Goal: Check status: Check status

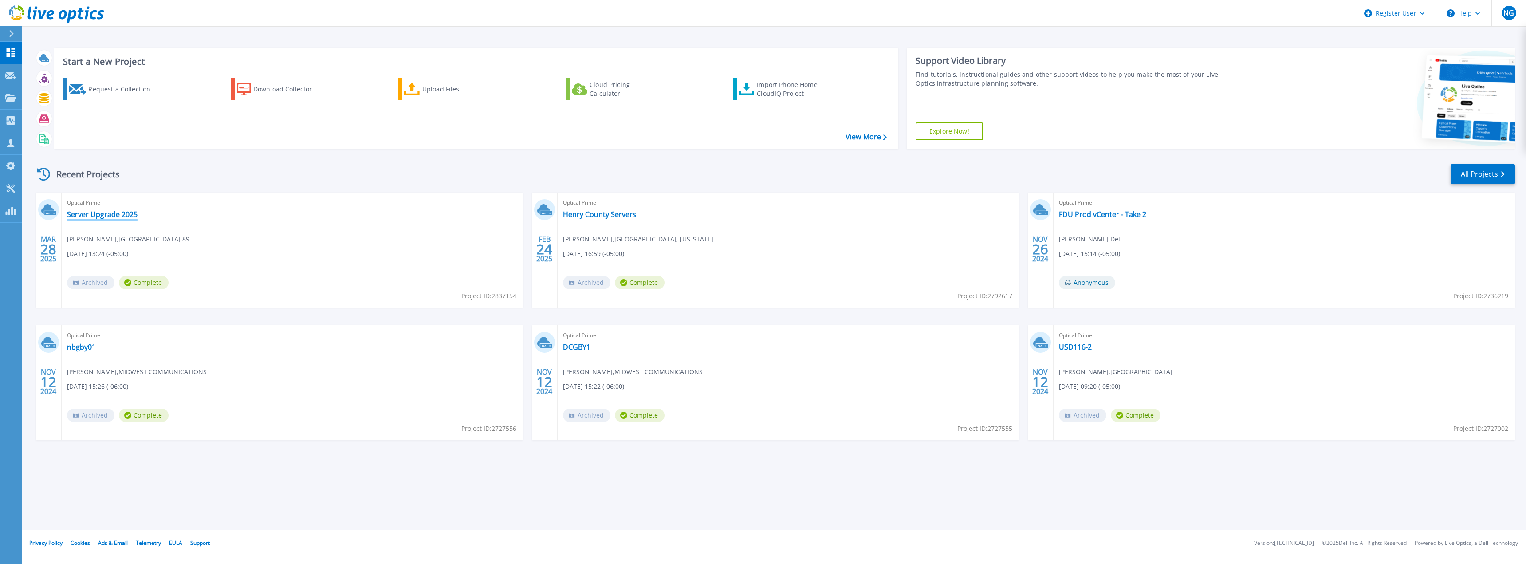
click at [129, 216] on link "Server Upgrade 2025" at bounding box center [102, 214] width 71 height 9
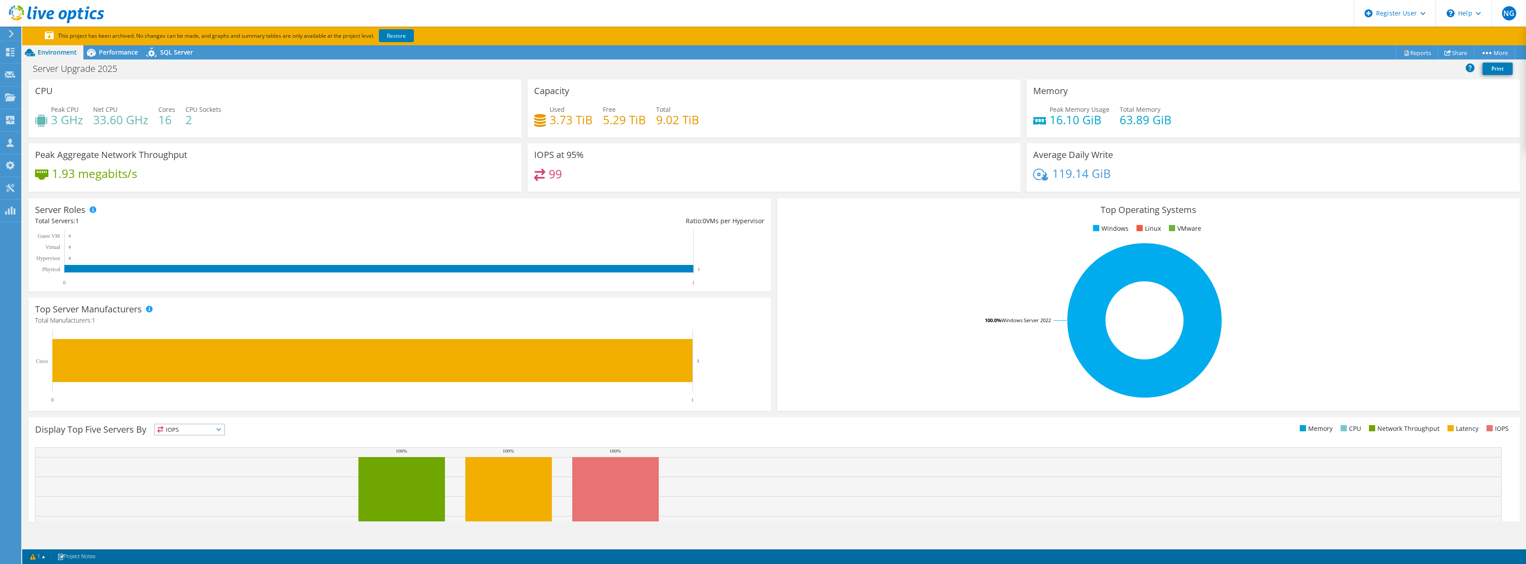
click at [475, 7] on header "NG Dell User Nate Gaston [EMAIL_ADDRESS][PERSON_NAME][DOMAIN_NAME] Dell My Prof…" at bounding box center [763, 13] width 1526 height 27
click at [110, 51] on span "Performance" at bounding box center [118, 52] width 39 height 8
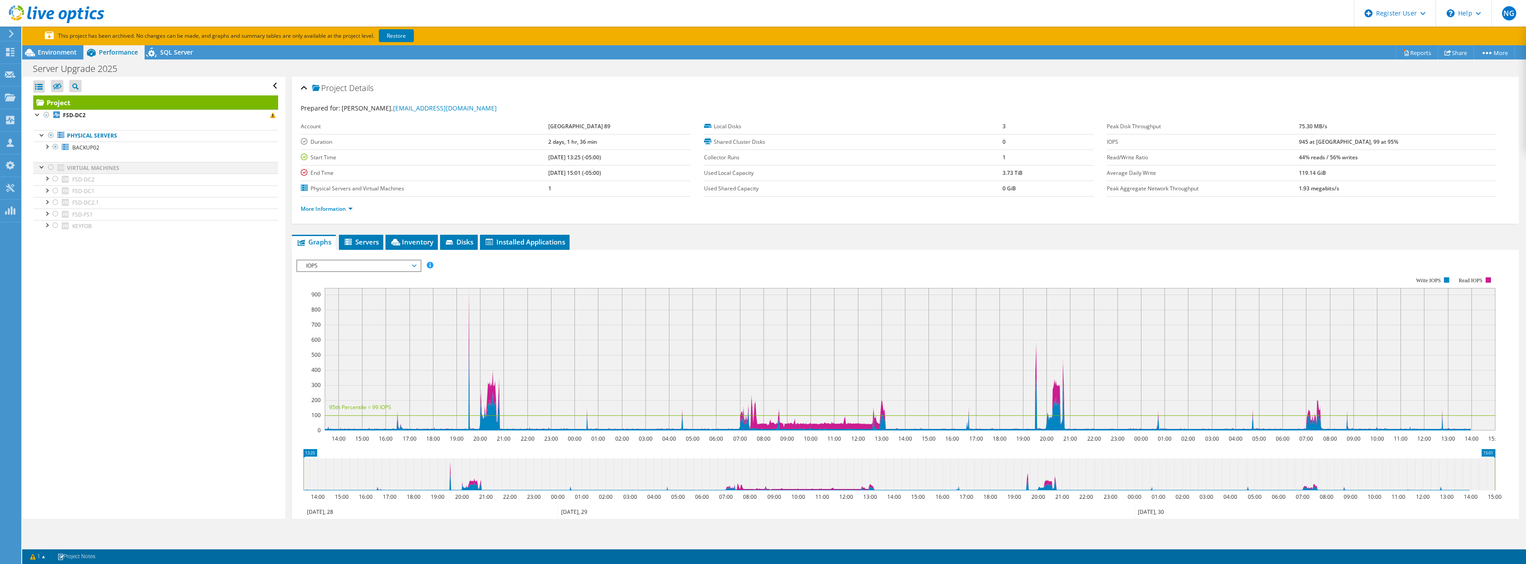
click at [48, 167] on div at bounding box center [51, 167] width 9 height 11
click at [51, 167] on div at bounding box center [51, 167] width 9 height 11
click at [40, 167] on div at bounding box center [42, 166] width 9 height 9
click at [109, 274] on div "Open All Close All Hide Excluded Nodes Project Tree Filter" at bounding box center [153, 298] width 263 height 442
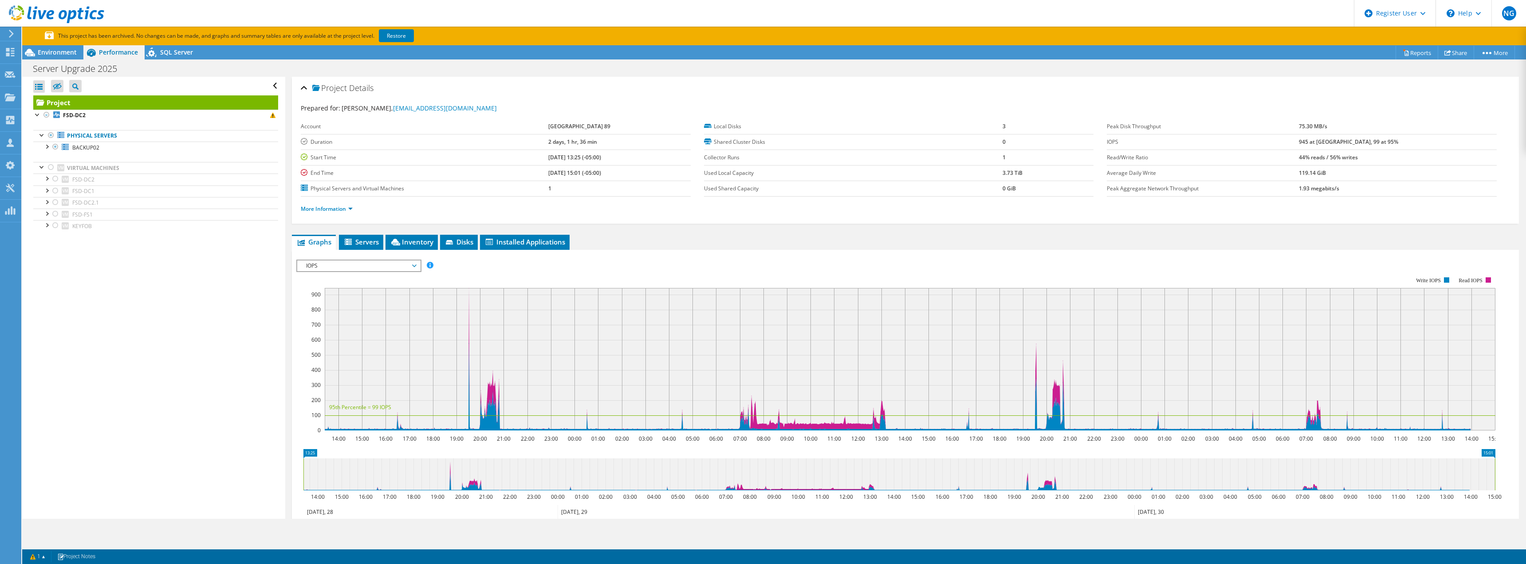
click at [179, 363] on div "Open All Close All Hide Excluded Nodes Project Tree Filter" at bounding box center [153, 298] width 263 height 442
click at [49, 168] on div at bounding box center [51, 167] width 9 height 11
click at [51, 169] on div at bounding box center [51, 167] width 9 height 11
click at [50, 167] on div at bounding box center [51, 167] width 9 height 11
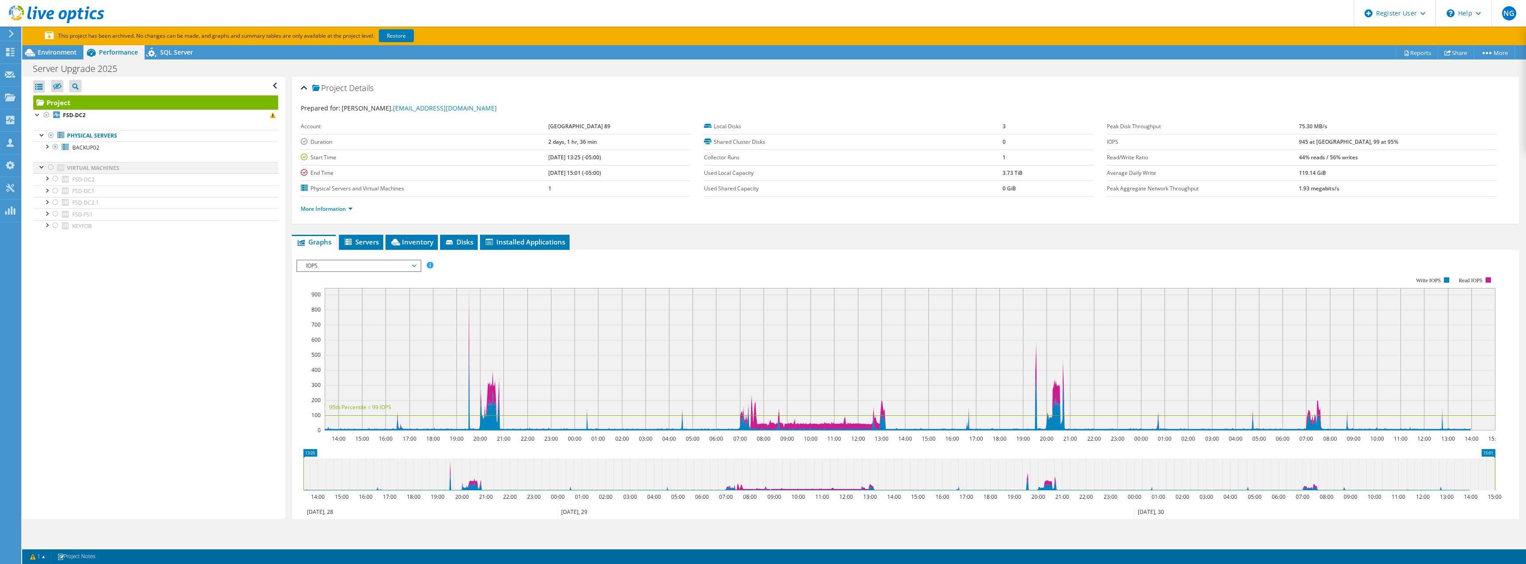
click at [50, 167] on div at bounding box center [51, 167] width 9 height 11
click at [51, 167] on div at bounding box center [51, 167] width 9 height 11
click at [51, 168] on div at bounding box center [51, 167] width 9 height 11
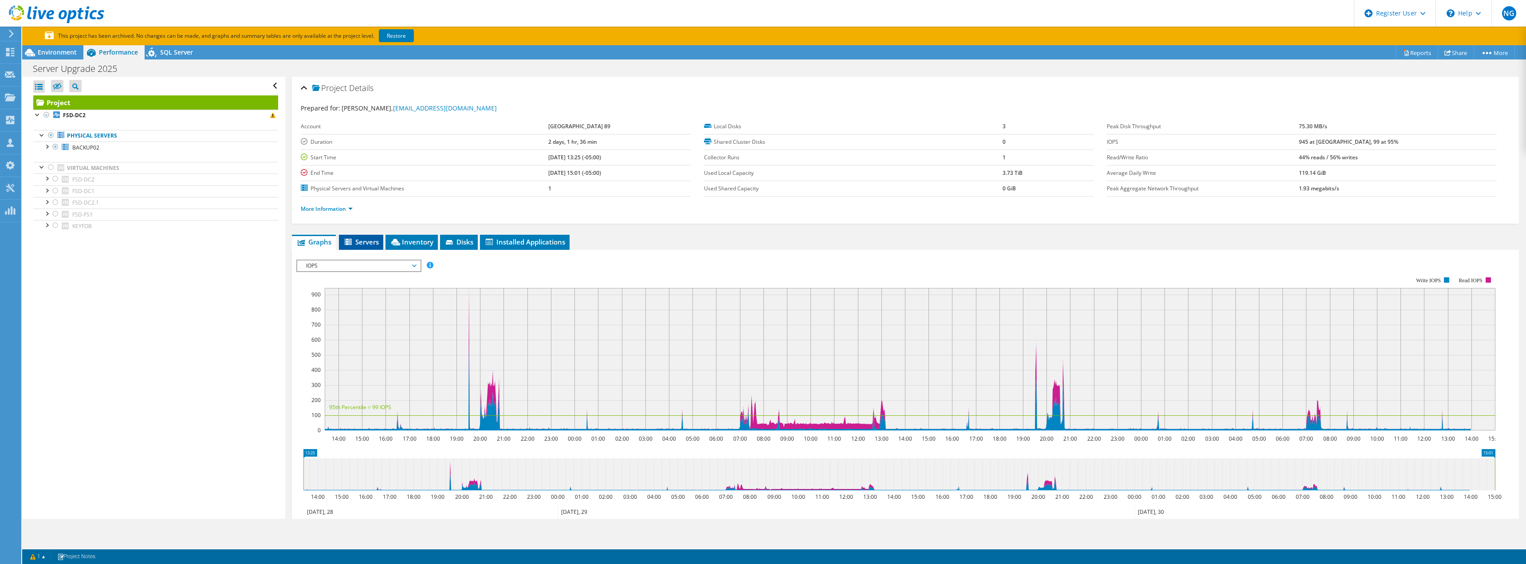
click at [365, 248] on li "Servers" at bounding box center [361, 242] width 44 height 15
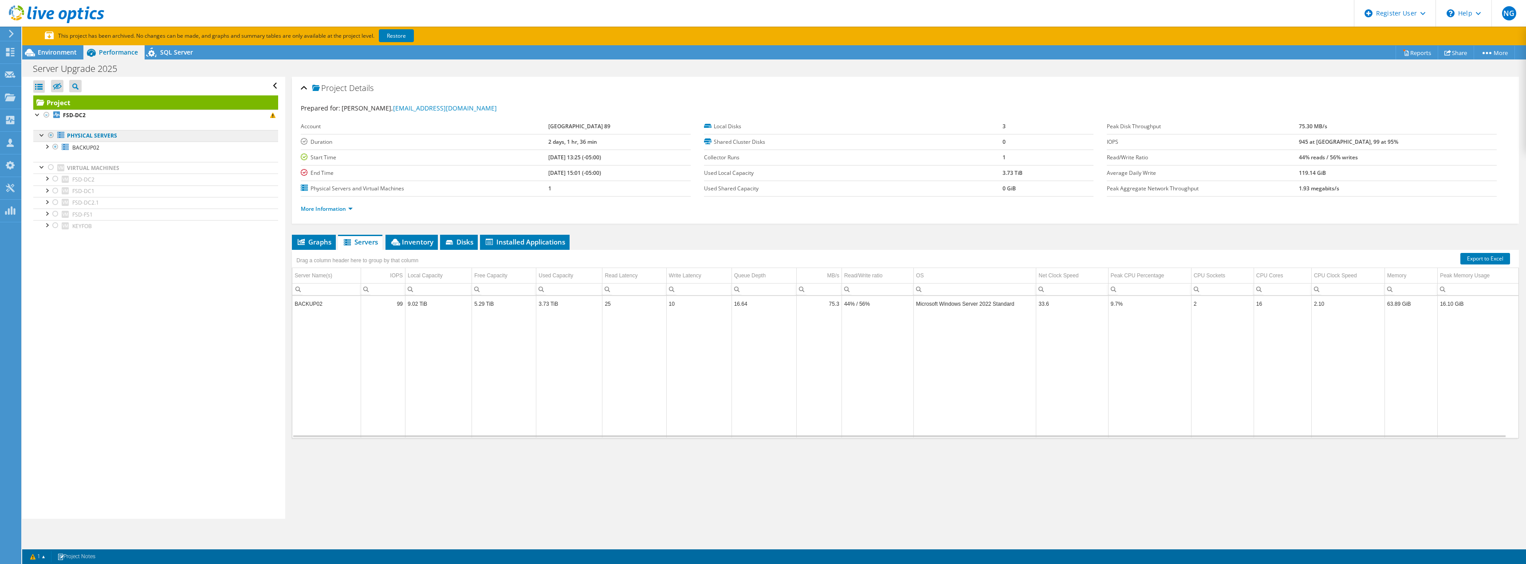
drag, startPoint x: 130, startPoint y: 136, endPoint x: 67, endPoint y: 134, distance: 63.0
click at [67, 134] on link "Physical Servers" at bounding box center [155, 136] width 245 height 12
